Goal: Find specific page/section: Find specific page/section

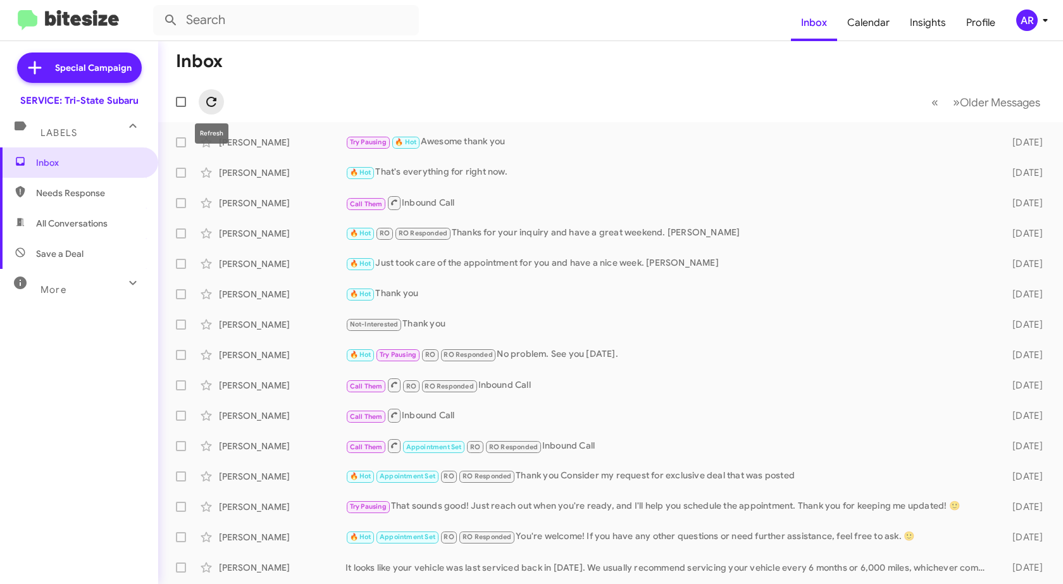
click at [208, 102] on icon at bounding box center [211, 101] width 15 height 15
click at [82, 199] on span "Needs Response" at bounding box center [90, 193] width 108 height 13
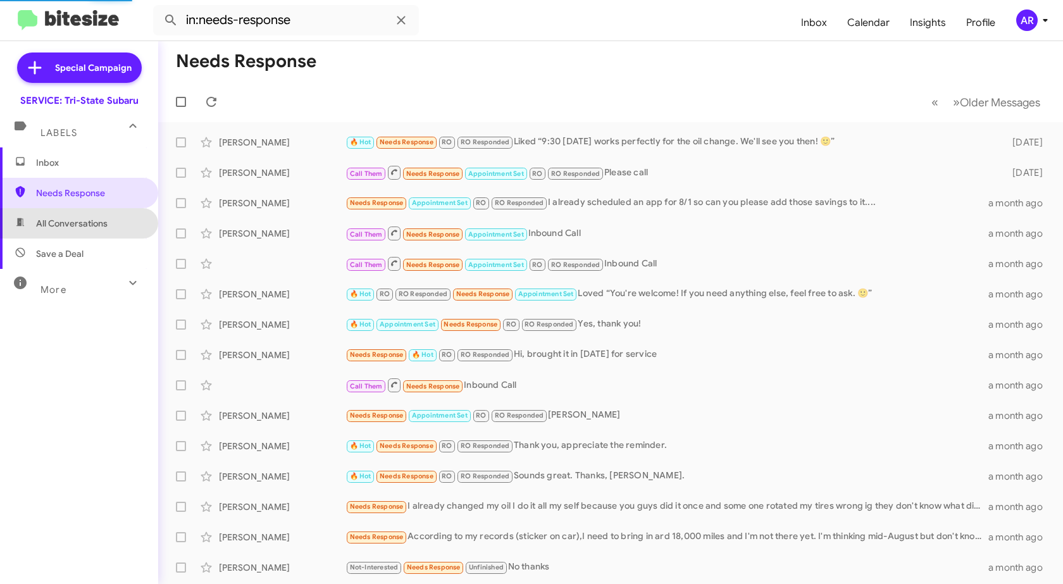
click at [93, 224] on span "All Conversations" at bounding box center [71, 223] width 71 height 13
type input "in:all-conversations"
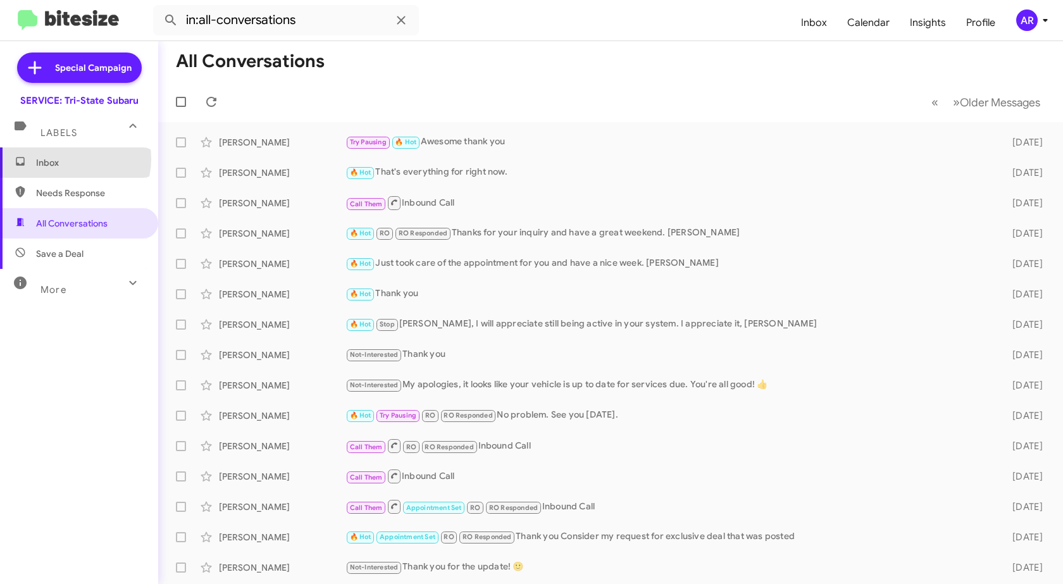
click at [69, 159] on span "Inbox" at bounding box center [90, 162] width 108 height 13
